Goal: Communication & Community: Answer question/provide support

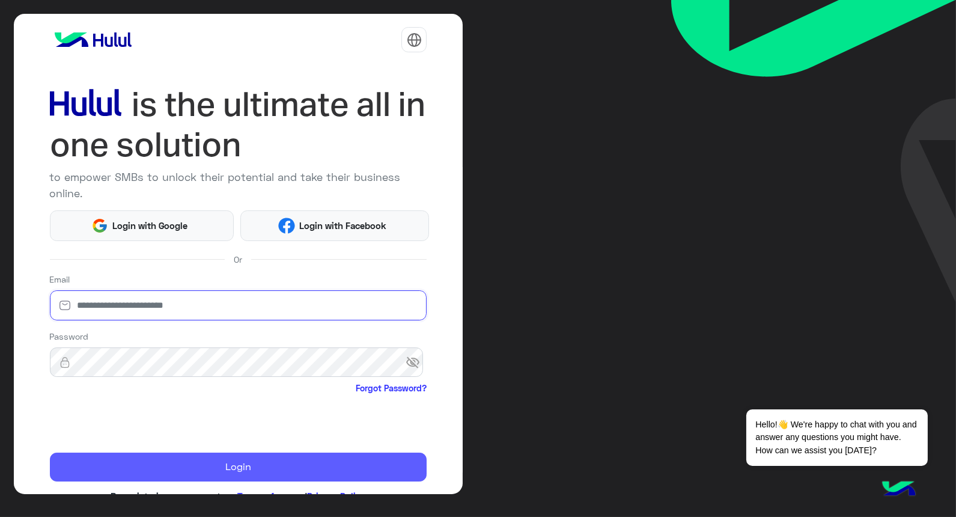
type input "**********"
click at [268, 470] on button "Login" at bounding box center [238, 466] width 377 height 29
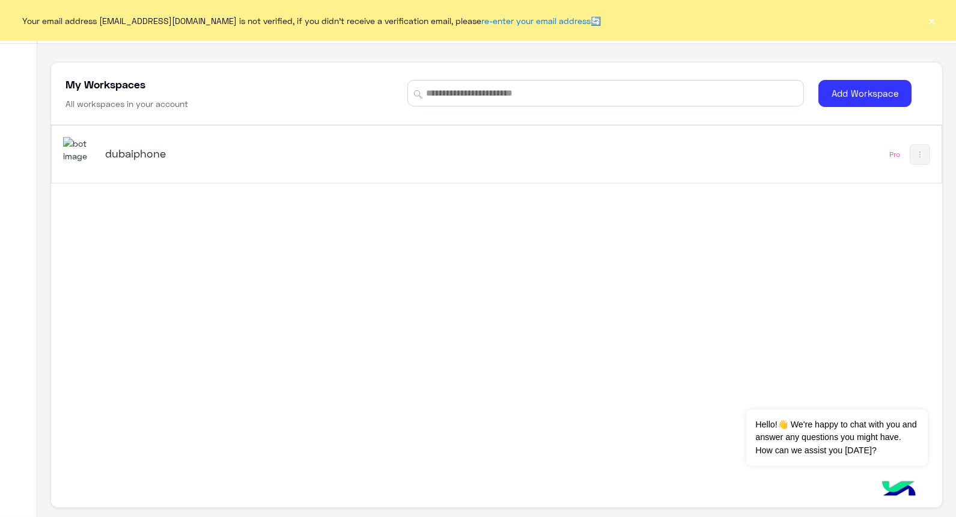
drag, startPoint x: 929, startPoint y: 22, endPoint x: 955, endPoint y: 40, distance: 32.0
click at [931, 22] on button "×" at bounding box center [932, 20] width 12 height 12
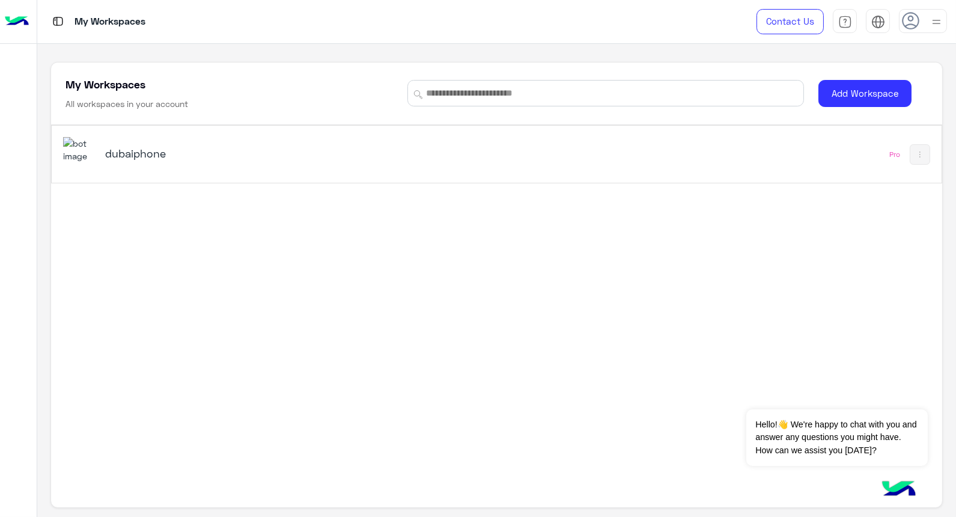
click at [154, 154] on h5 "dubaiphone" at bounding box center [261, 153] width 312 height 14
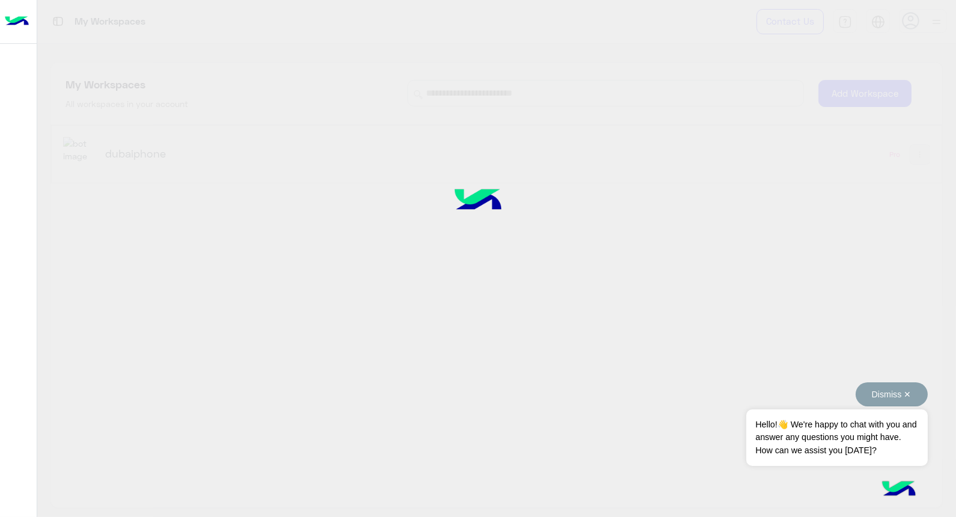
click at [899, 397] on button "Dismiss ✕" at bounding box center [892, 394] width 72 height 24
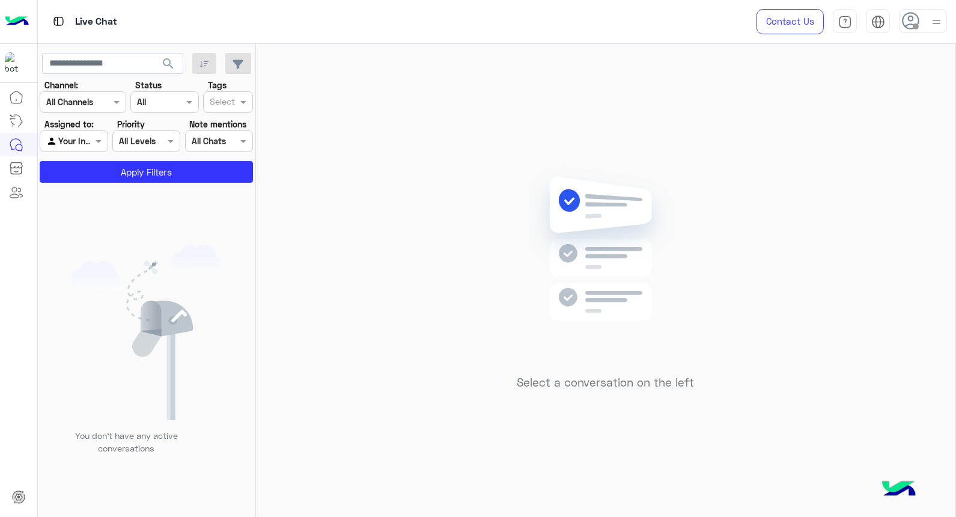
click at [919, 25] on icon at bounding box center [911, 21] width 18 height 18
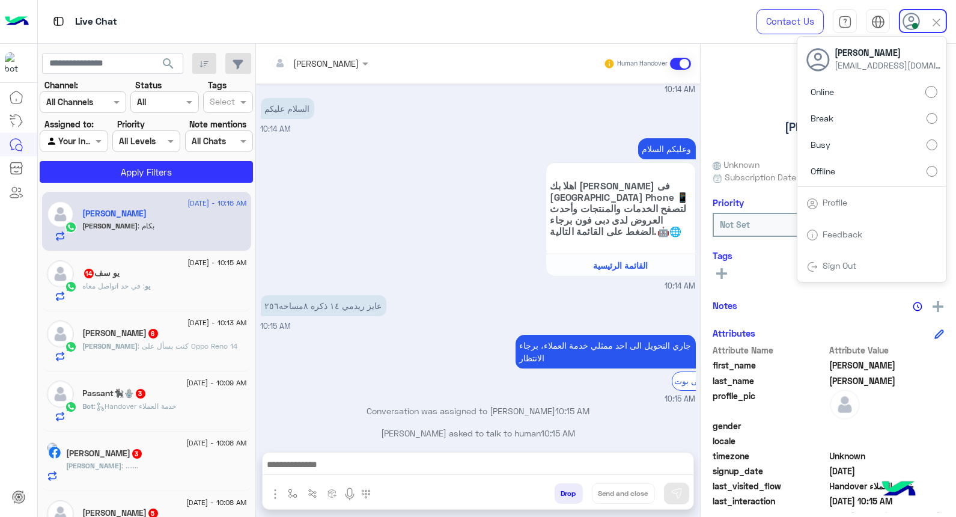
scroll to position [335, 0]
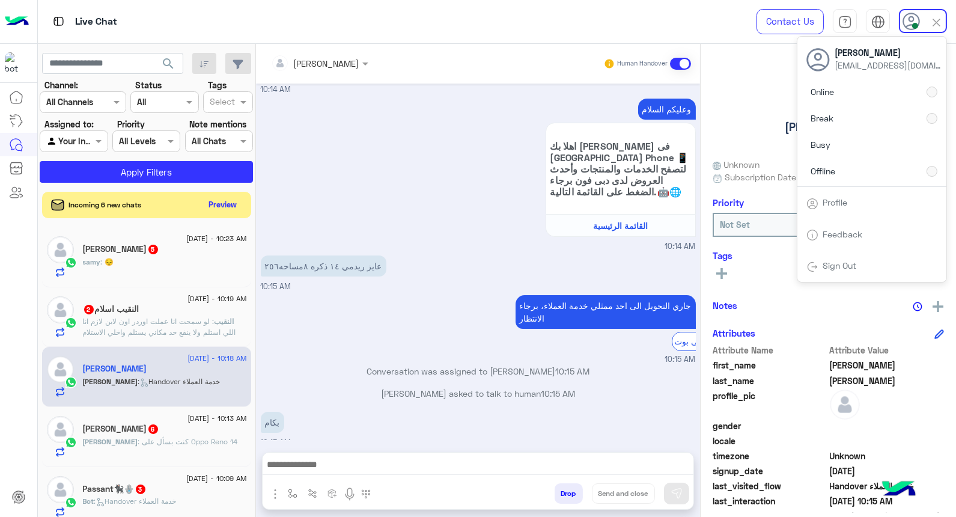
click at [415, 241] on small "10:14 AM" at bounding box center [478, 246] width 435 height 11
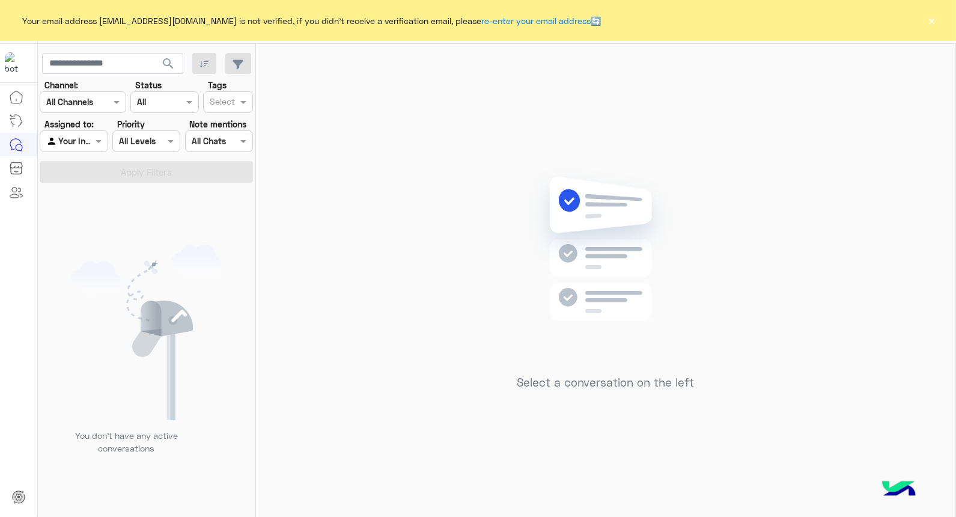
click at [934, 14] on button "×" at bounding box center [932, 20] width 12 height 12
